Goal: Task Accomplishment & Management: Complete application form

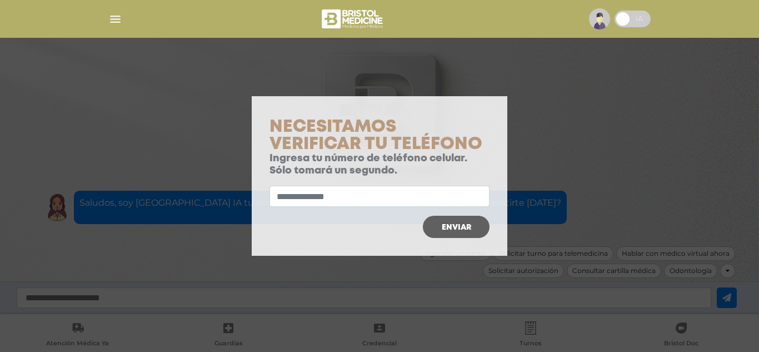
click at [451, 223] on span "Enviar" at bounding box center [456, 227] width 29 height 8
drag, startPoint x: 443, startPoint y: 211, endPoint x: 443, endPoint y: 199, distance: 11.7
click at [443, 199] on div "El telefono no posee el formato correcto Enviar" at bounding box center [379, 207] width 220 height 61
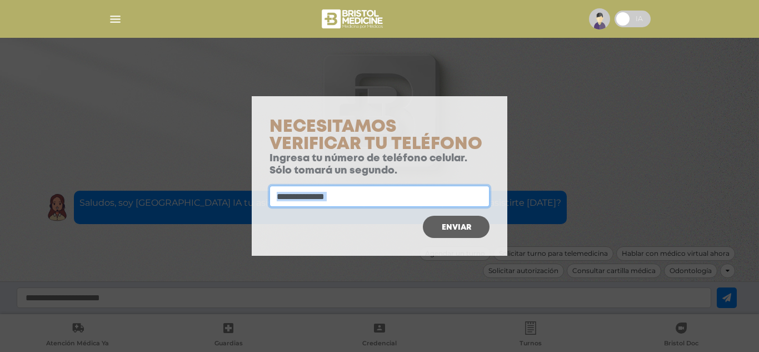
click at [443, 199] on input "text" at bounding box center [379, 196] width 220 height 21
type input "**********"
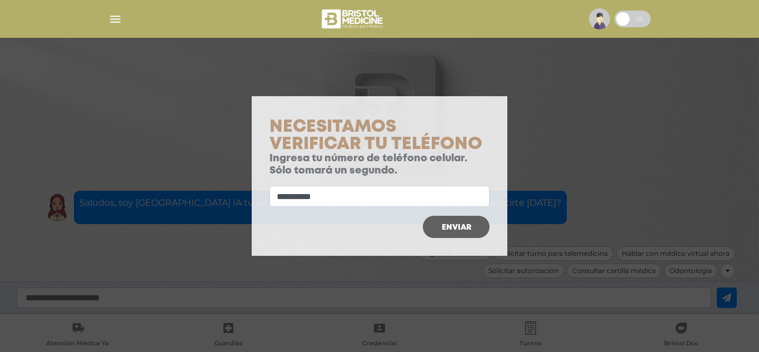
click at [455, 226] on span "Enviar" at bounding box center [456, 227] width 29 height 8
